Goal: Information Seeking & Learning: Find specific fact

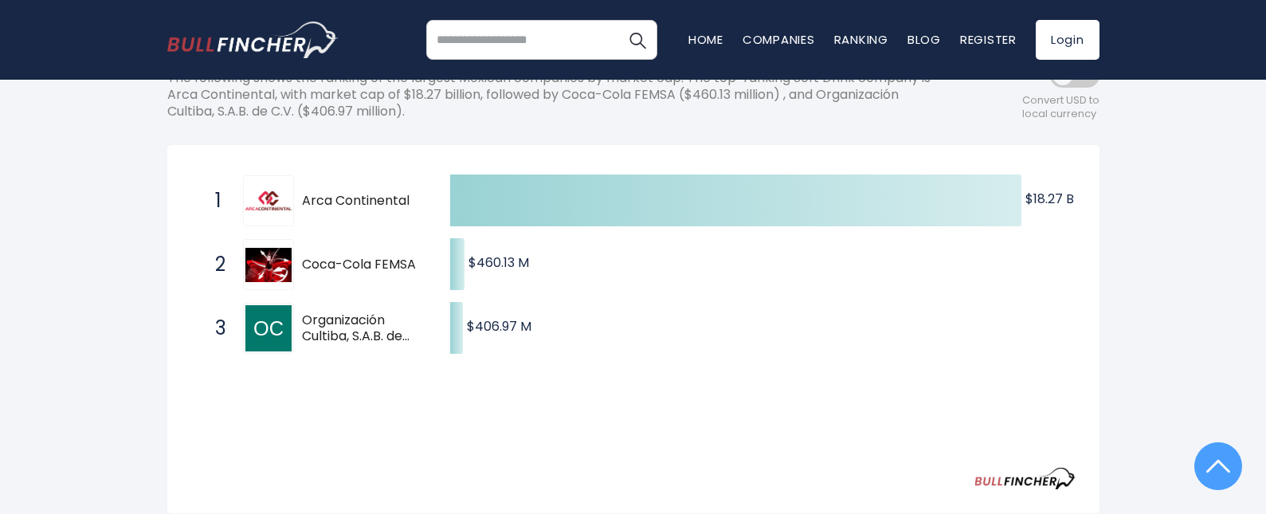
scroll to position [159, 0]
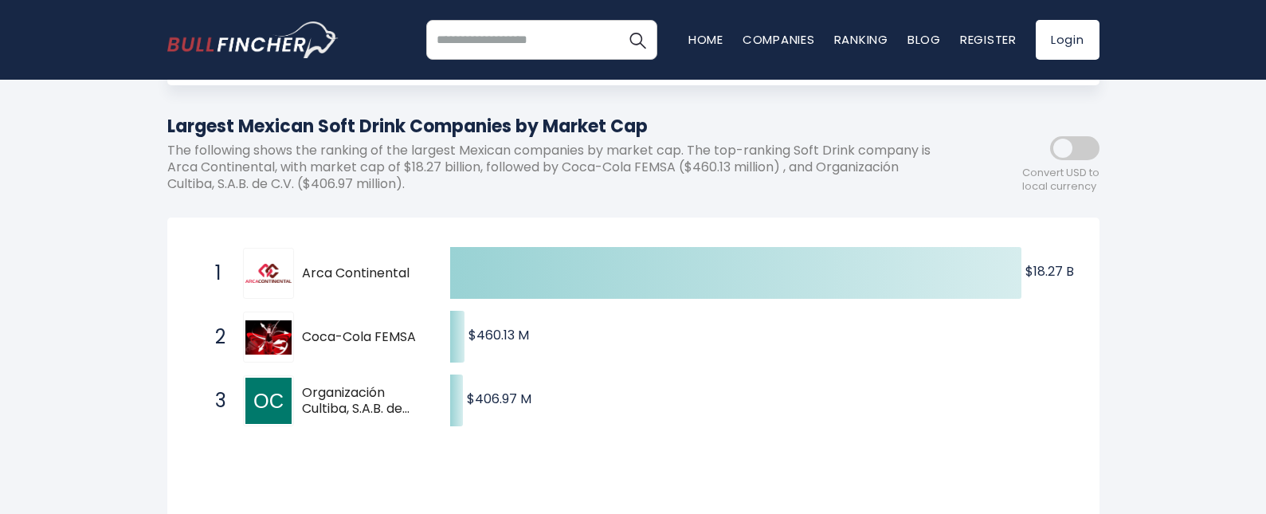
drag, startPoint x: 301, startPoint y: 269, endPoint x: 362, endPoint y: 269, distance: 60.6
click at [362, 269] on span "Arca Continental" at bounding box center [362, 273] width 120 height 17
drag, startPoint x: 167, startPoint y: 165, endPoint x: 274, endPoint y: 170, distance: 107.7
click at [274, 170] on p "The following shows the ranking of the largest Mexican companies by market cap.…" at bounding box center [561, 167] width 789 height 49
drag, startPoint x: 824, startPoint y: 167, endPoint x: 296, endPoint y: 189, distance: 528.0
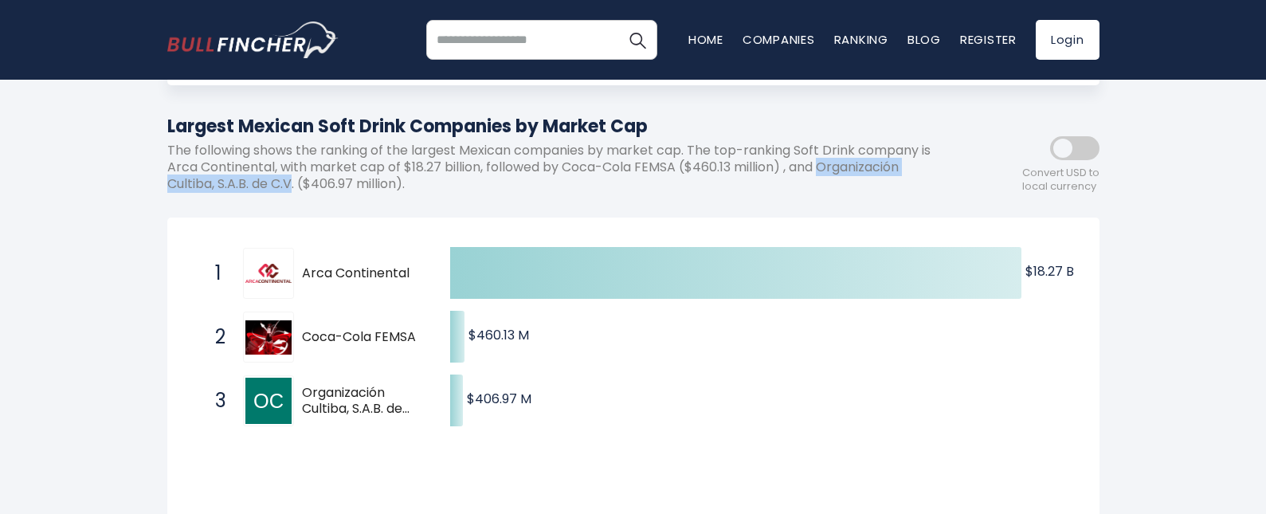
click at [296, 189] on p "The following shows the ranking of the largest Mexican companies by market cap.…" at bounding box center [561, 167] width 789 height 49
drag, startPoint x: 296, startPoint y: 186, endPoint x: 827, endPoint y: 169, distance: 531.8
click at [827, 169] on p "The following shows the ranking of the largest Mexican companies by market cap.…" at bounding box center [561, 167] width 789 height 49
click at [545, 190] on p "The following shows the ranking of the largest Mexican companies by market cap.…" at bounding box center [561, 167] width 789 height 49
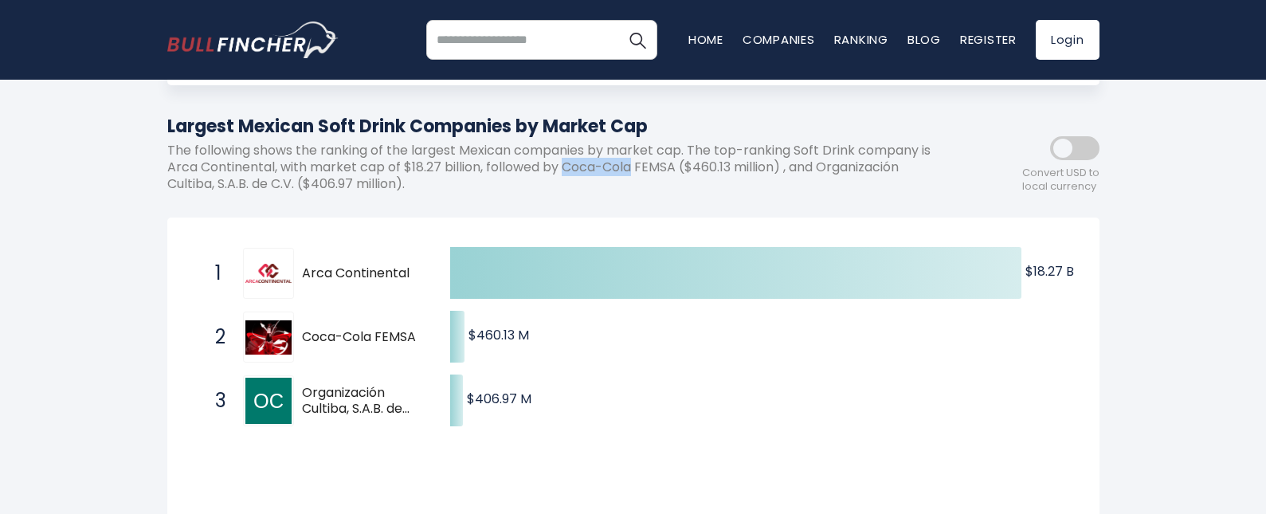
drag, startPoint x: 564, startPoint y: 167, endPoint x: 634, endPoint y: 170, distance: 70.2
click at [634, 170] on p "The following shows the ranking of the largest Mexican companies by market cap.…" at bounding box center [561, 167] width 789 height 49
copy p "Coca-Cola"
click at [629, 189] on p "The following shows the ranking of the largest Mexican companies by market cap.…" at bounding box center [561, 167] width 789 height 49
drag, startPoint x: 824, startPoint y: 170, endPoint x: 214, endPoint y: 186, distance: 609.9
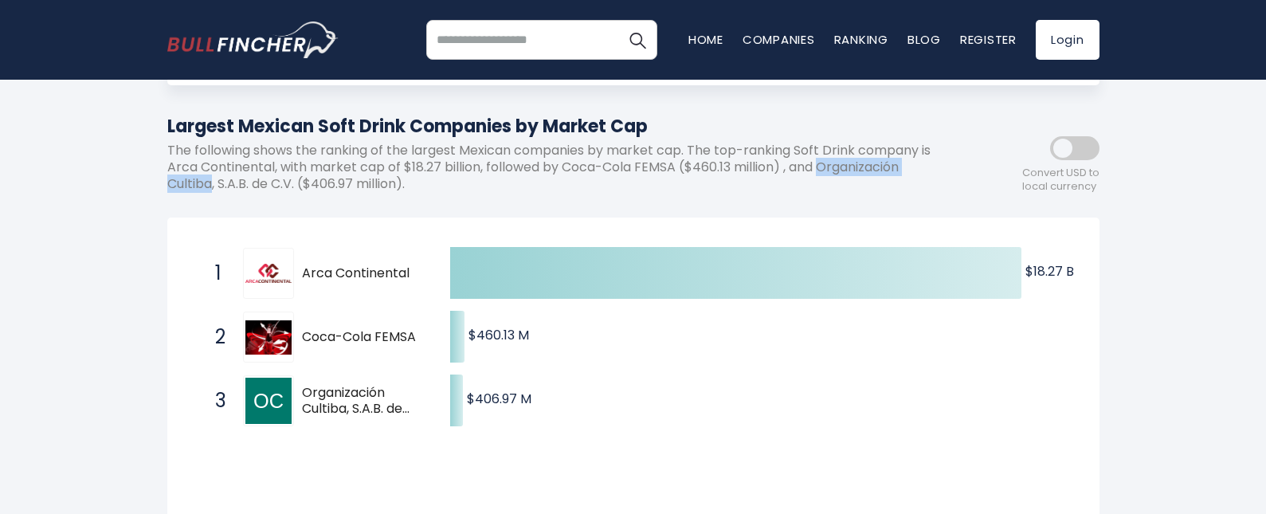
click at [214, 186] on p "The following shows the ranking of the largest Mexican companies by market cap.…" at bounding box center [561, 167] width 789 height 49
copy p "Organización Cultiba"
